Goal: Task Accomplishment & Management: Use online tool/utility

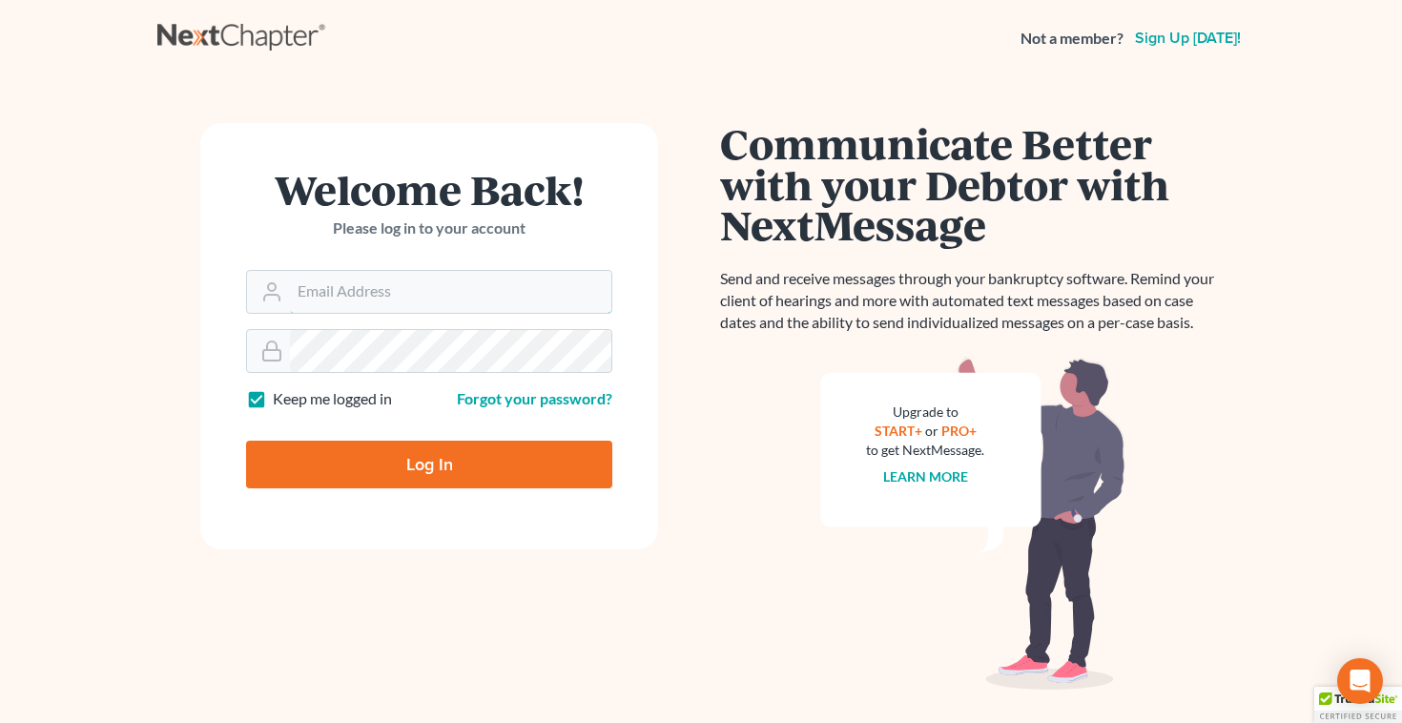
type input "[EMAIL_ADDRESS][DOMAIN_NAME]"
click at [402, 468] on input "Log In" at bounding box center [429, 465] width 366 height 48
type input "Thinking..."
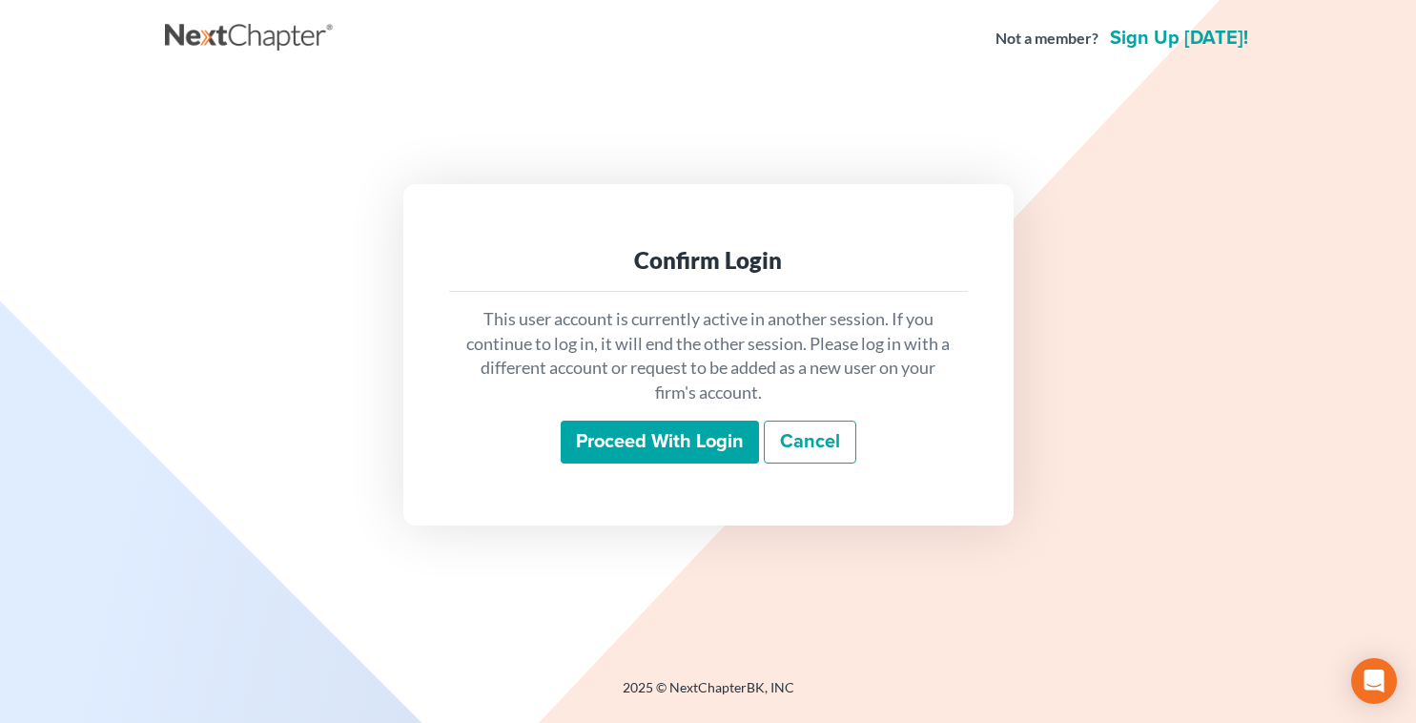
click at [620, 441] on input "Proceed with login" at bounding box center [660, 443] width 198 height 44
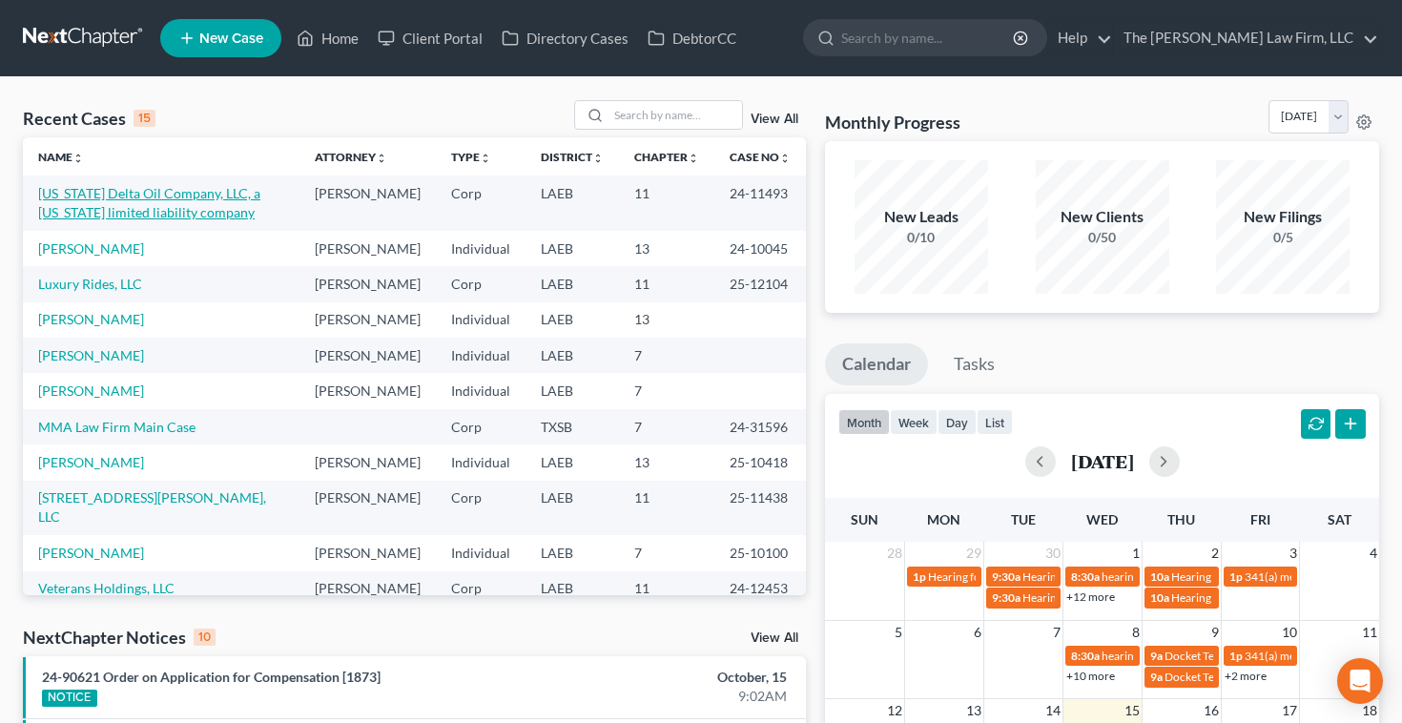
click at [91, 206] on link "[US_STATE] Delta Oil Company, LLC, a [US_STATE] limited liability company" at bounding box center [149, 202] width 222 height 35
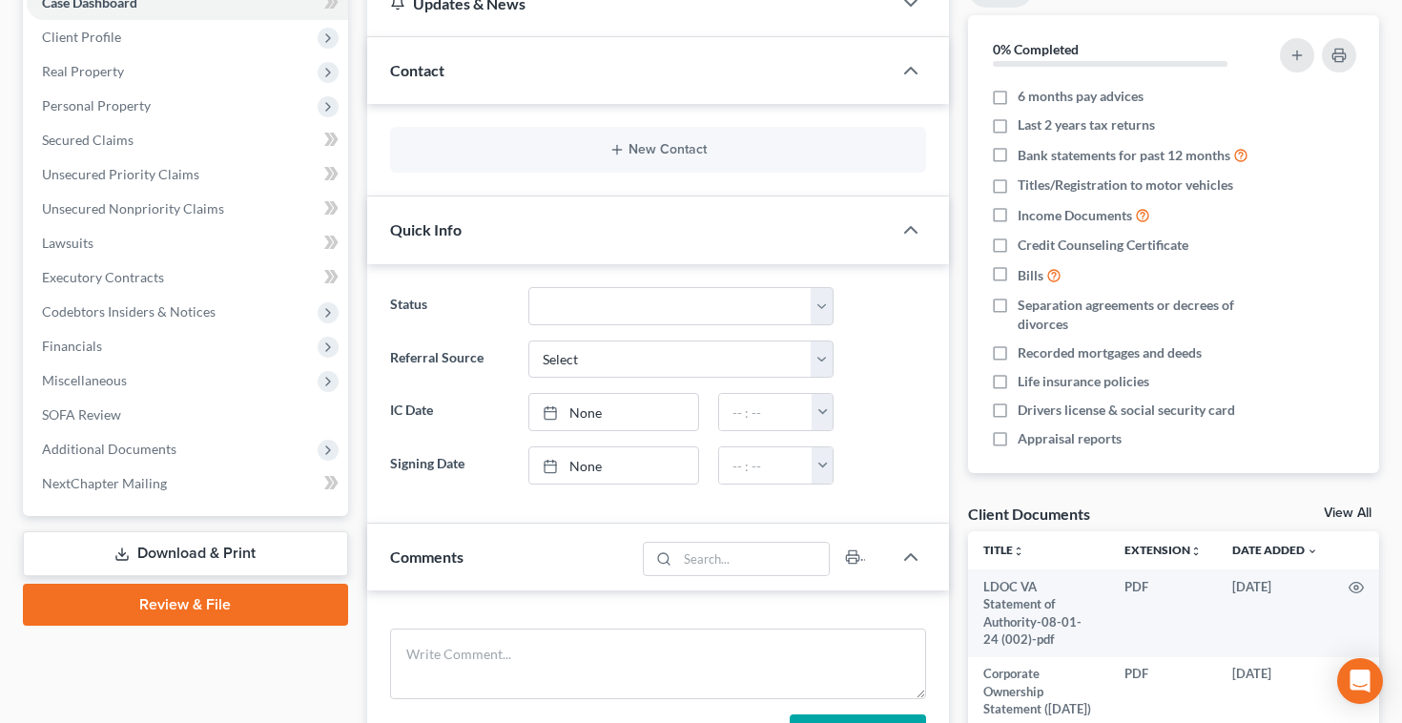
scroll to position [477, 0]
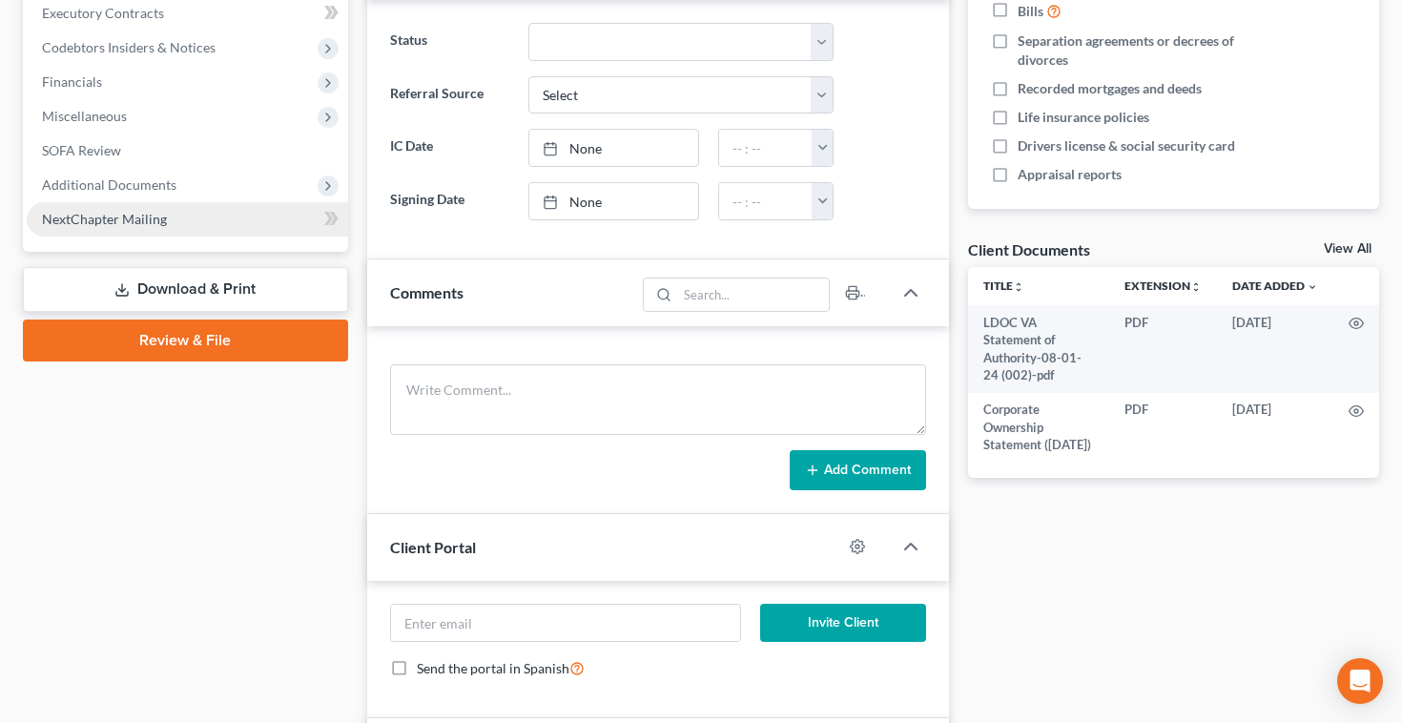
click at [128, 218] on span "NextChapter Mailing" at bounding box center [104, 219] width 125 height 16
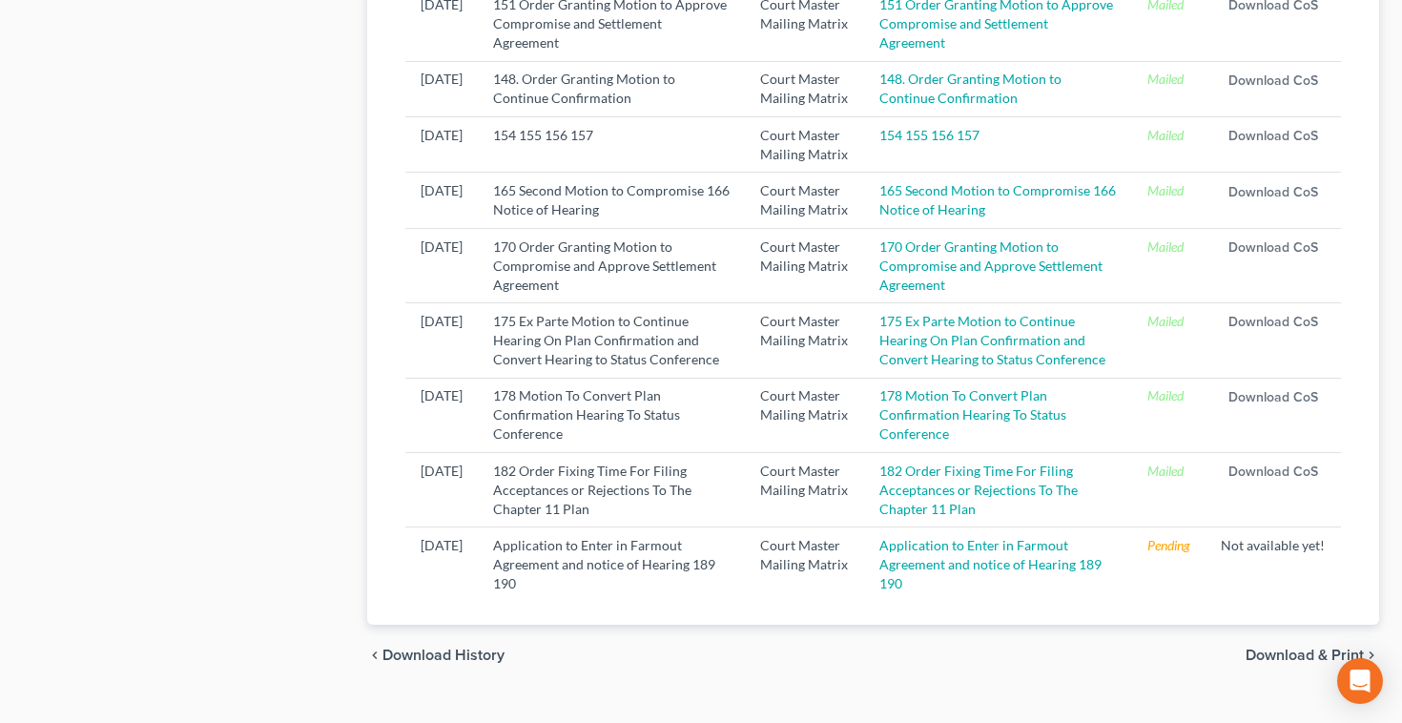
scroll to position [892, 0]
